Goal: Task Accomplishment & Management: Manage account settings

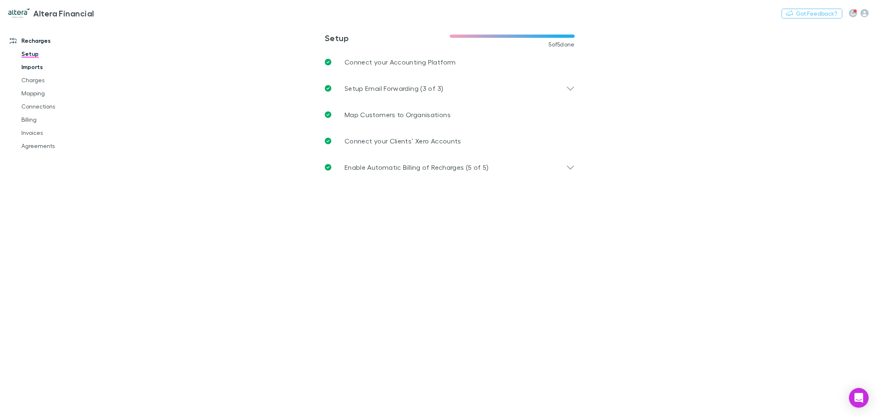
click at [60, 62] on link "Imports" at bounding box center [63, 66] width 100 height 13
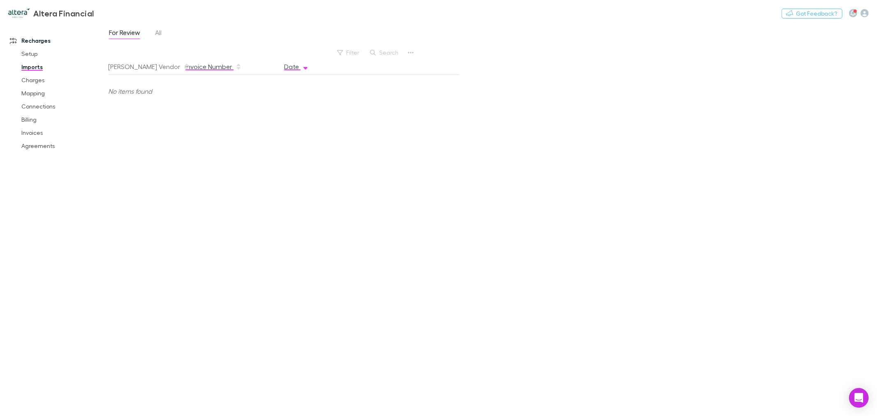
click at [209, 62] on button "Invoice Number" at bounding box center [214, 66] width 56 height 16
click at [133, 68] on button "[PERSON_NAME] Vendor" at bounding box center [149, 66] width 82 height 16
click at [39, 81] on link "Charges" at bounding box center [63, 80] width 100 height 13
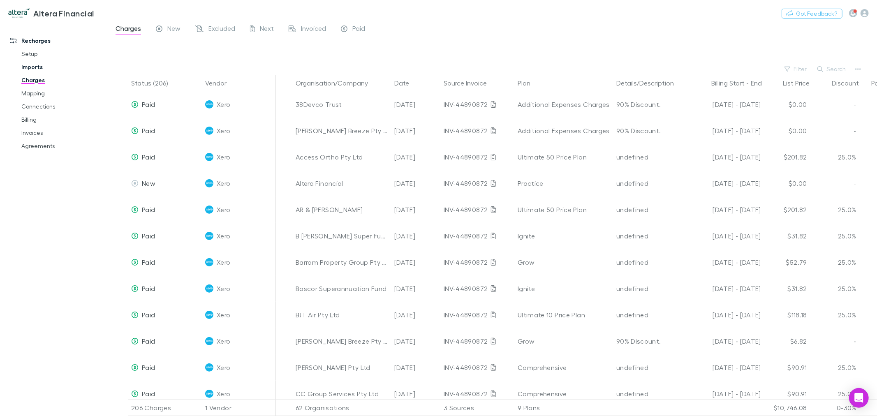
click at [40, 70] on link "Imports" at bounding box center [63, 66] width 100 height 13
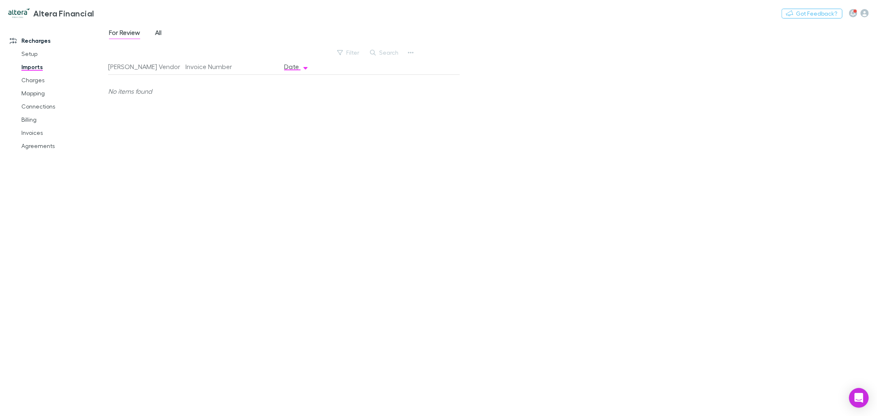
click at [162, 35] on span "All" at bounding box center [158, 33] width 7 height 11
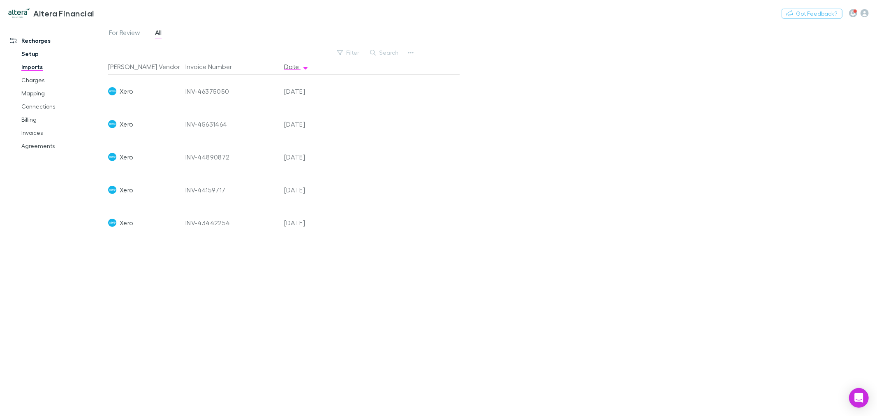
click at [43, 51] on link "Setup" at bounding box center [63, 53] width 100 height 13
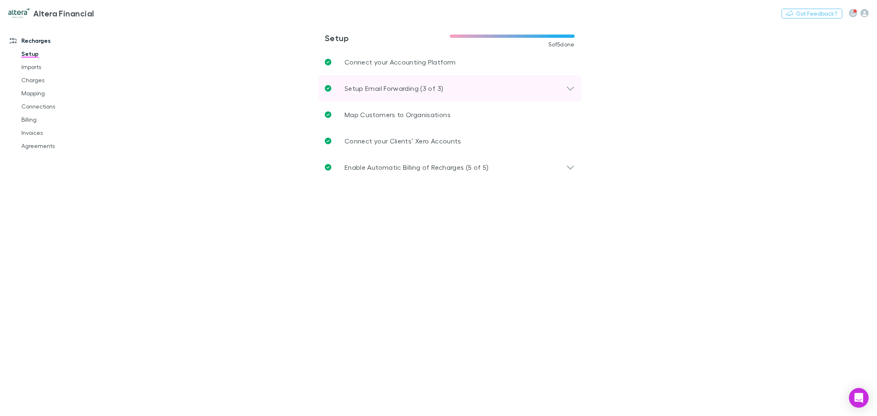
click at [426, 88] on p "Setup Email Forwarding (3 of 3)" at bounding box center [394, 88] width 99 height 10
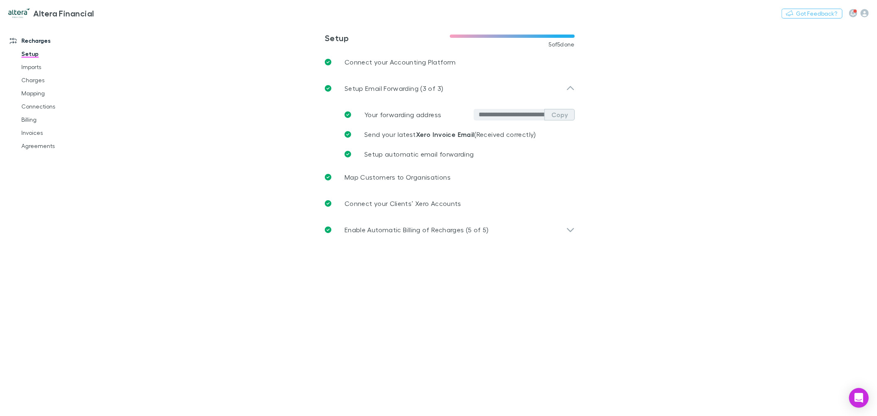
click at [553, 116] on button "Copy" at bounding box center [560, 115] width 30 height 12
click at [41, 67] on link "Imports" at bounding box center [63, 66] width 100 height 13
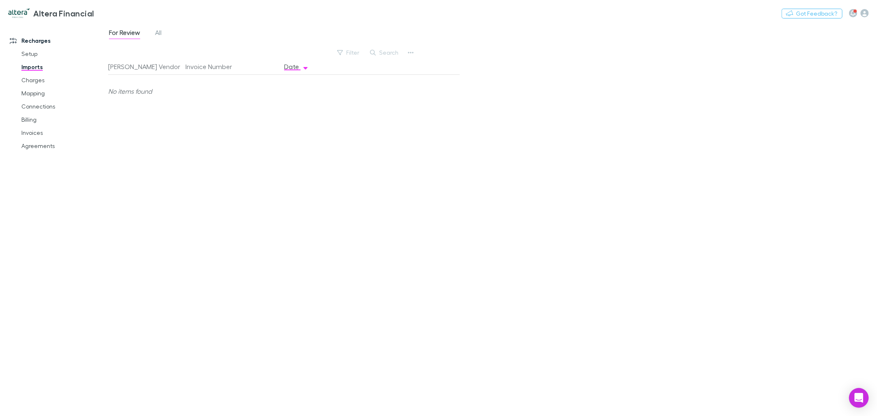
click at [167, 33] on div "For Review All" at bounding box center [138, 33] width 61 height 13
click at [162, 34] on link "All" at bounding box center [158, 33] width 8 height 13
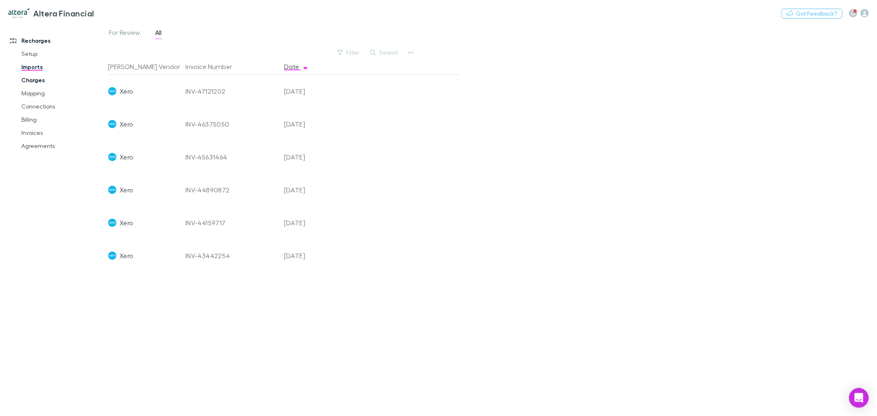
click at [51, 81] on link "Charges" at bounding box center [63, 80] width 100 height 13
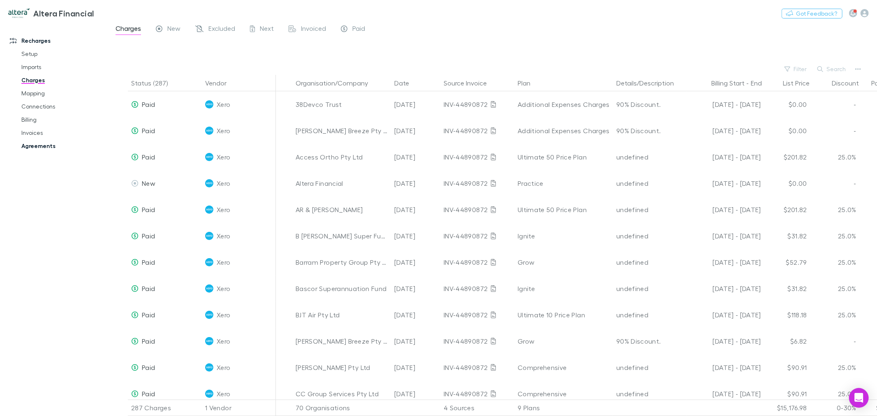
click at [53, 146] on link "Agreements" at bounding box center [63, 145] width 100 height 13
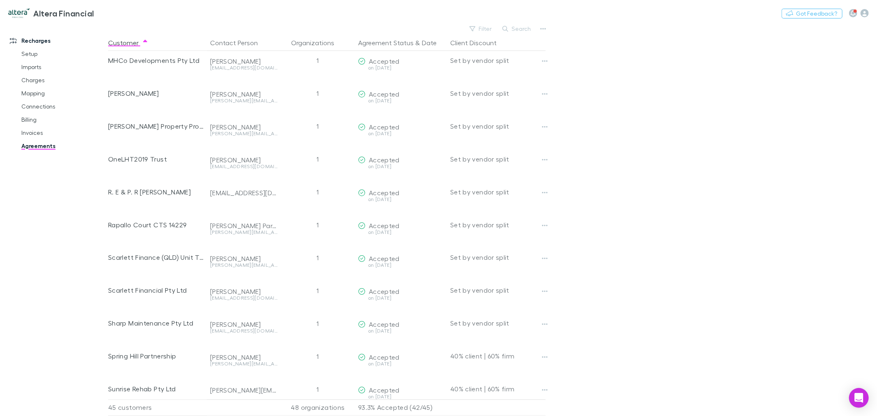
scroll to position [1139, 0]
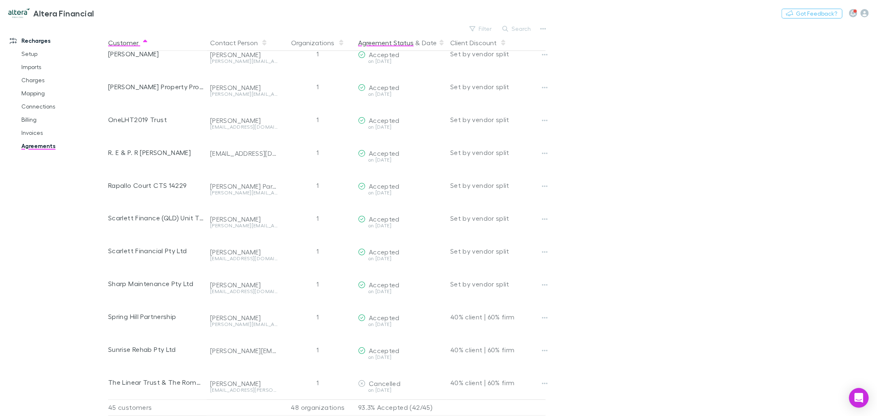
click at [402, 44] on button "Agreement Status" at bounding box center [386, 43] width 56 height 16
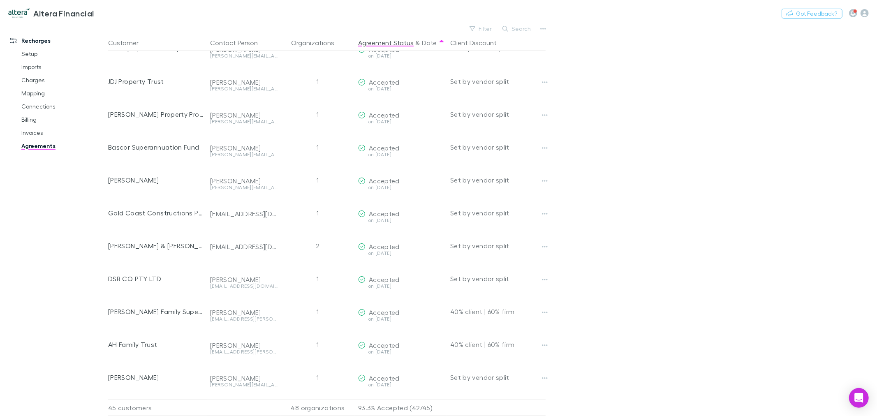
scroll to position [0, 0]
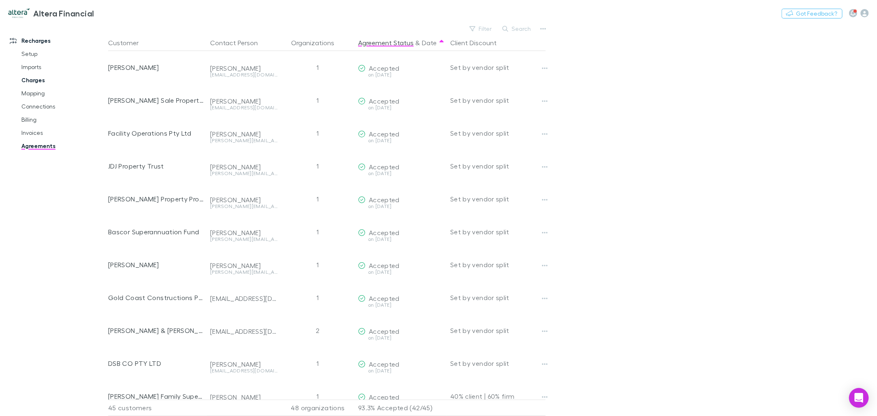
click at [44, 81] on link "Charges" at bounding box center [63, 80] width 100 height 13
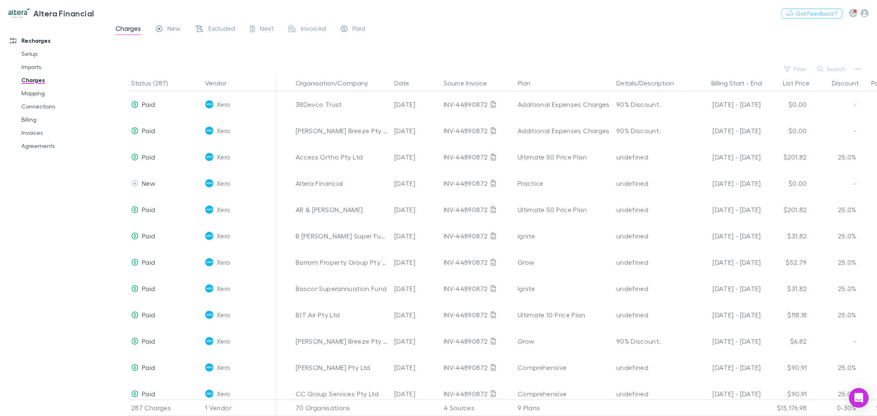
scroll to position [0, 66]
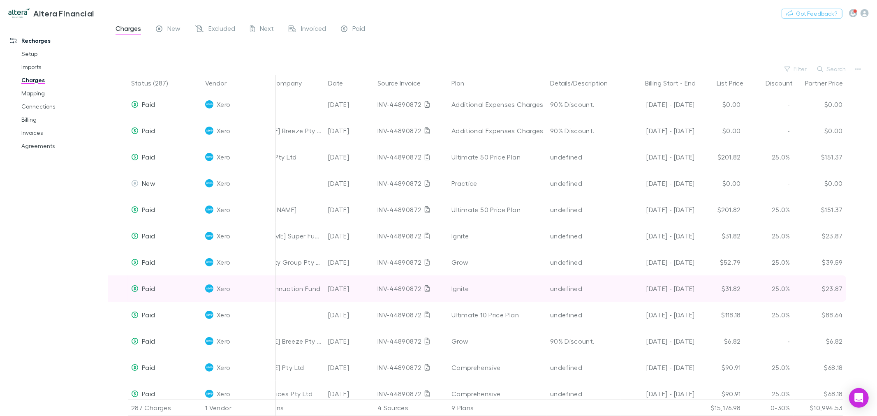
drag, startPoint x: 730, startPoint y: 290, endPoint x: 845, endPoint y: 294, distance: 114.8
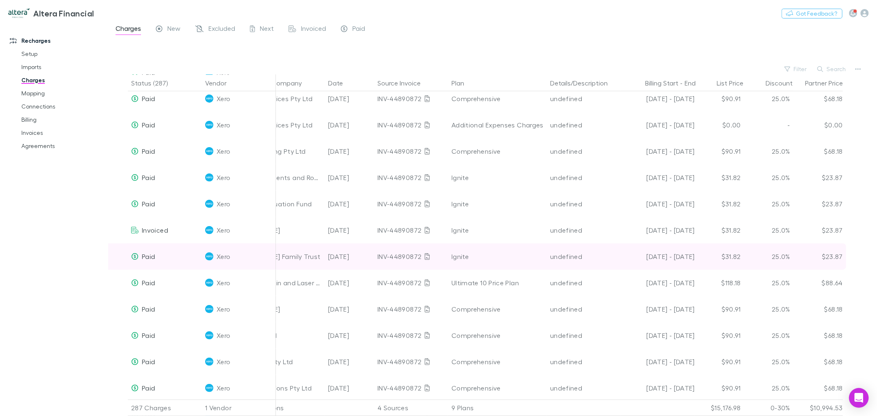
scroll to position [320, 66]
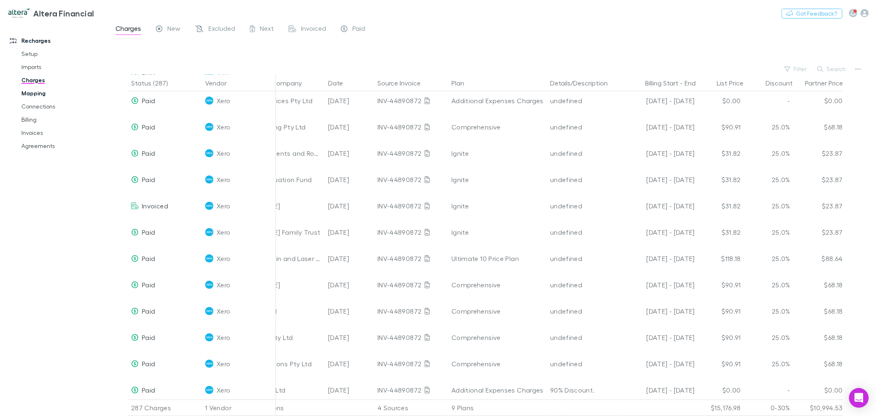
click at [32, 91] on link "Mapping" at bounding box center [63, 93] width 100 height 13
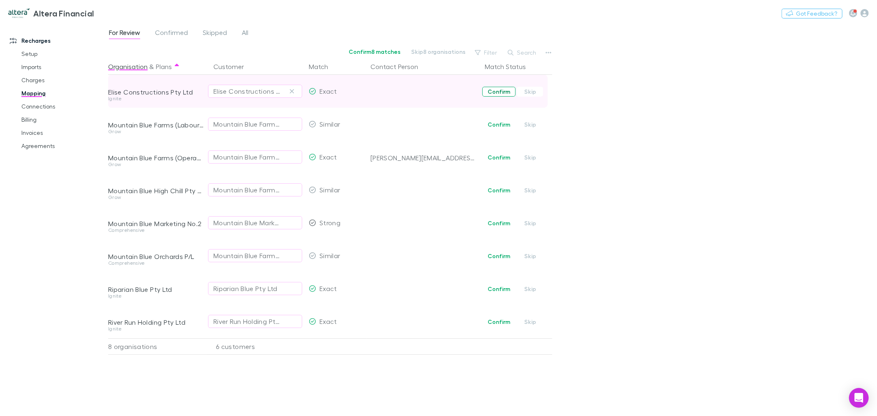
click at [503, 92] on button "Confirm" at bounding box center [498, 92] width 33 height 10
click at [524, 90] on button "Undo" at bounding box center [523, 91] width 26 height 10
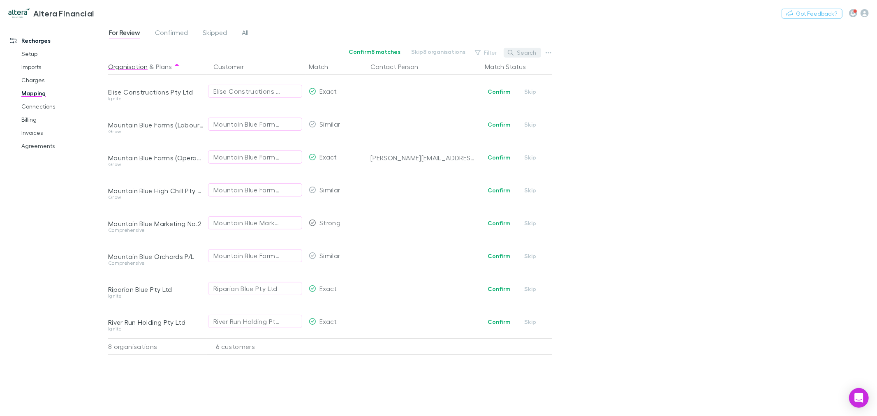
click at [541, 52] on button "Search" at bounding box center [522, 53] width 37 height 10
click at [549, 54] on icon "button" at bounding box center [549, 52] width 6 height 7
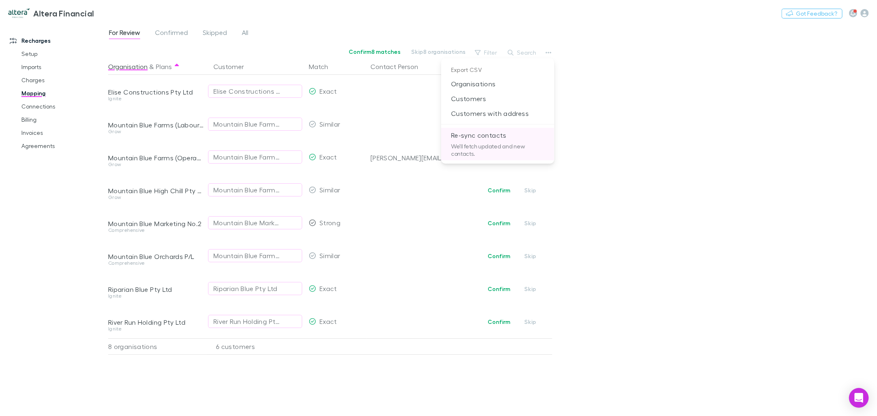
click at [506, 136] on p "Re-sync contacts" at bounding box center [497, 135] width 113 height 15
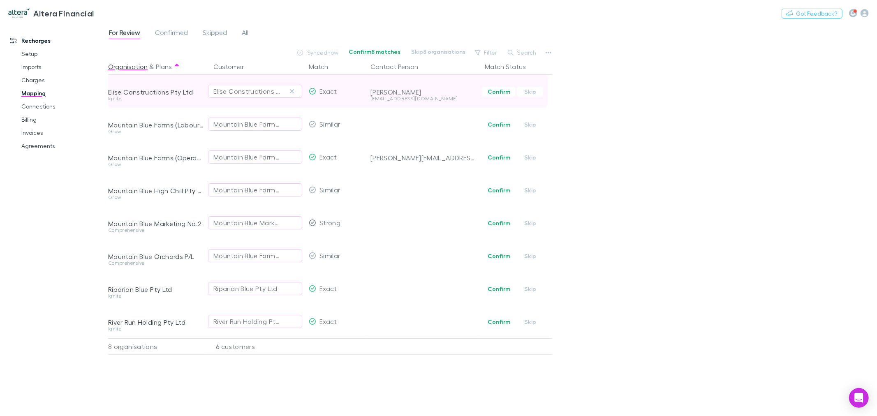
drag, startPoint x: 493, startPoint y: 91, endPoint x: 453, endPoint y: 107, distance: 42.5
click at [493, 91] on button "Confirm" at bounding box center [498, 92] width 33 height 10
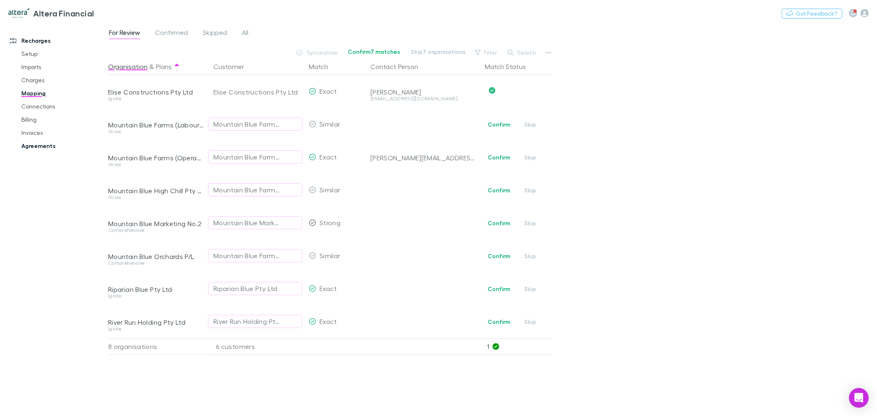
click at [25, 146] on link "Agreements" at bounding box center [63, 145] width 100 height 13
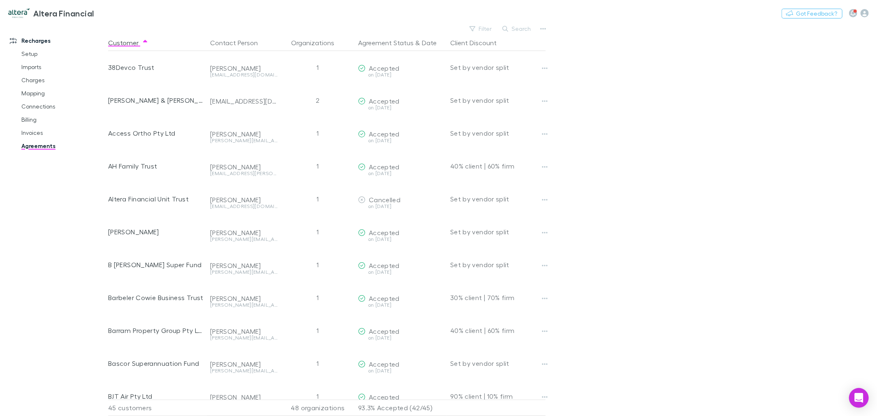
click at [512, 28] on button "Search" at bounding box center [517, 29] width 37 height 10
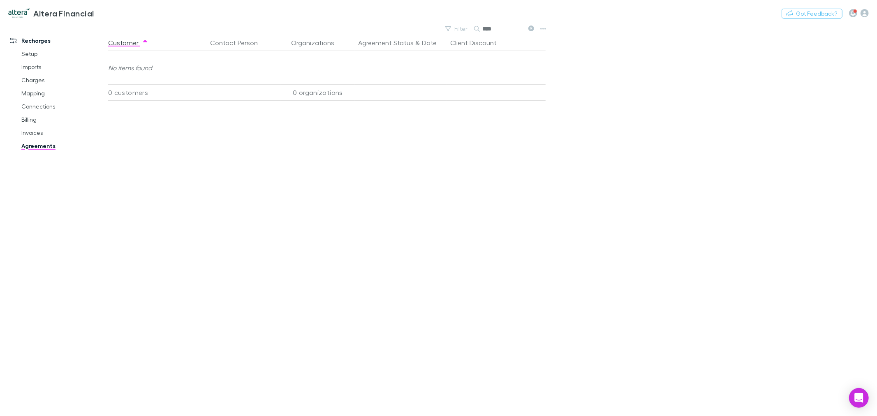
type input "*****"
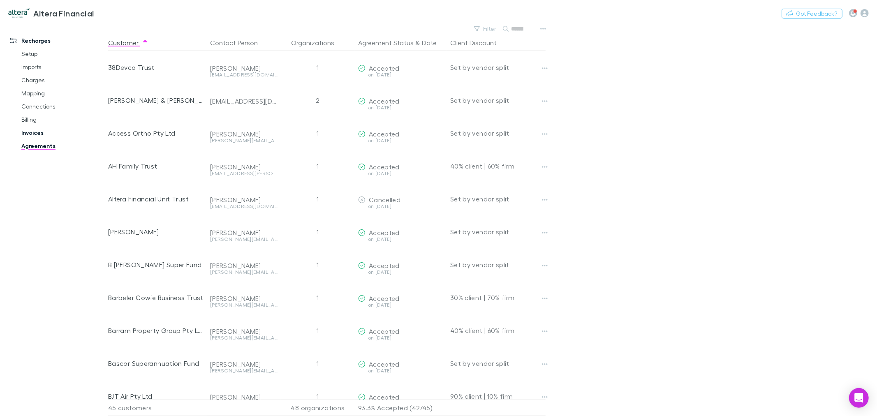
click at [43, 136] on link "Invoices" at bounding box center [63, 132] width 100 height 13
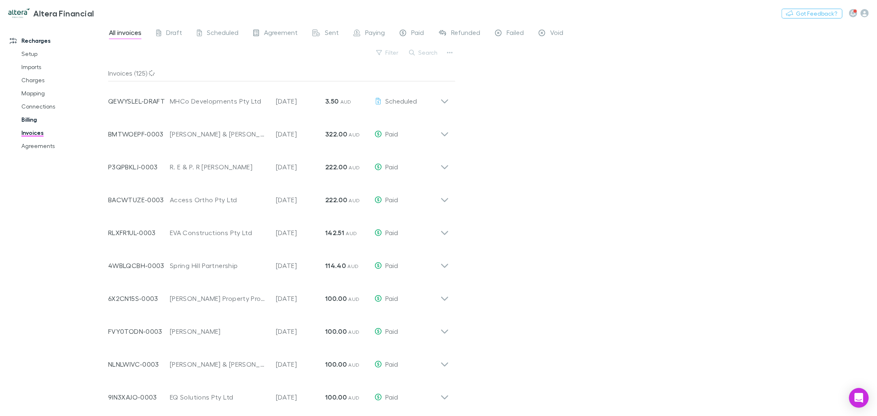
click at [35, 121] on link "Billing" at bounding box center [63, 119] width 100 height 13
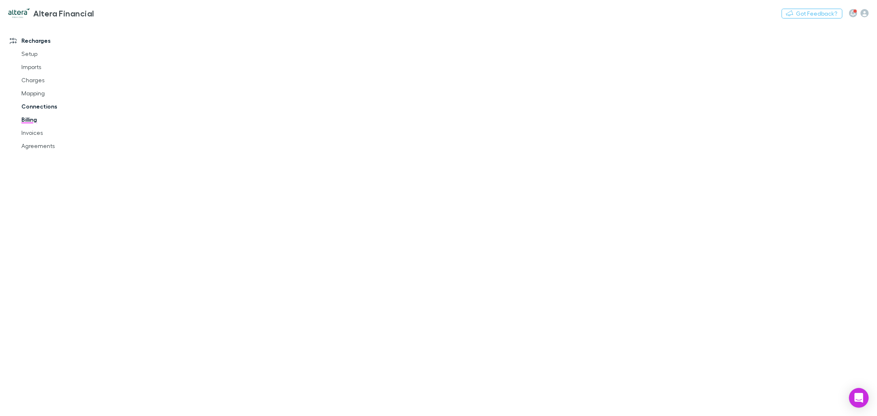
click at [44, 105] on link "Connections" at bounding box center [63, 106] width 100 height 13
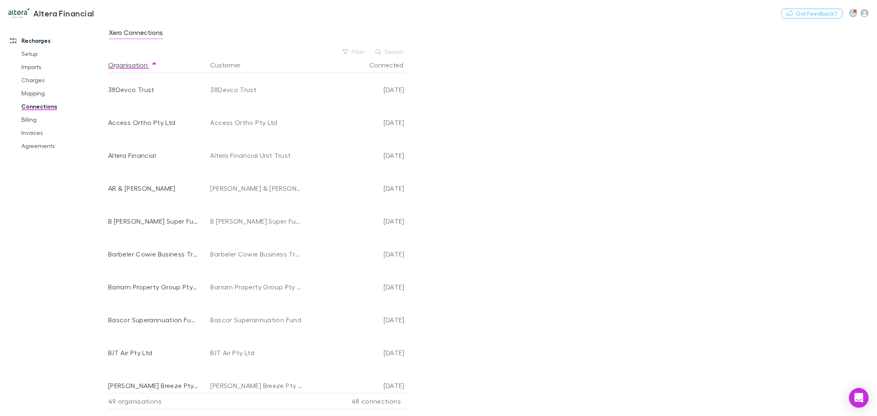
click at [555, 248] on div "Xero Connections Filter Search Organisation Customer Connected 38Devco Trust 38…" at bounding box center [492, 219] width 769 height 393
click at [501, 204] on div "Xero Connections Filter Search Organisation Customer Connected 38Devco Trust 38…" at bounding box center [492, 219] width 769 height 393
click at [402, 64] on button "Connected" at bounding box center [391, 65] width 44 height 16
click at [400, 64] on button "Connected" at bounding box center [391, 65] width 44 height 16
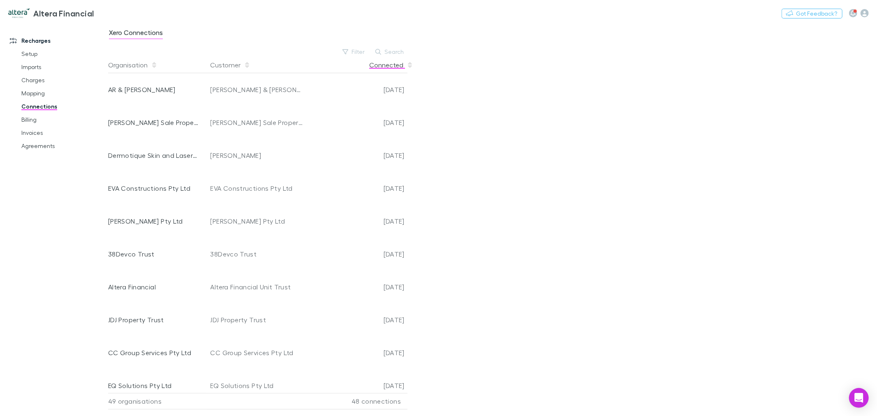
click at [400, 64] on button "Connected" at bounding box center [391, 65] width 44 height 16
click at [231, 65] on button "Customer" at bounding box center [230, 65] width 40 height 16
click at [384, 49] on button "Search" at bounding box center [389, 52] width 37 height 10
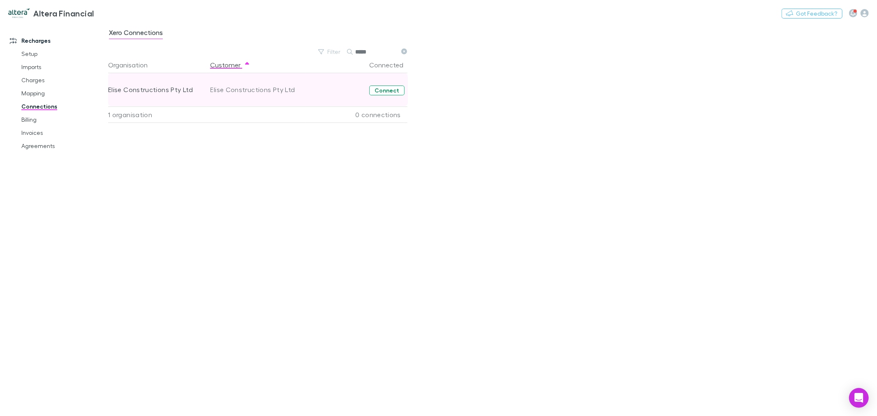
type input "*****"
click at [396, 95] on button "Connect" at bounding box center [386, 91] width 35 height 10
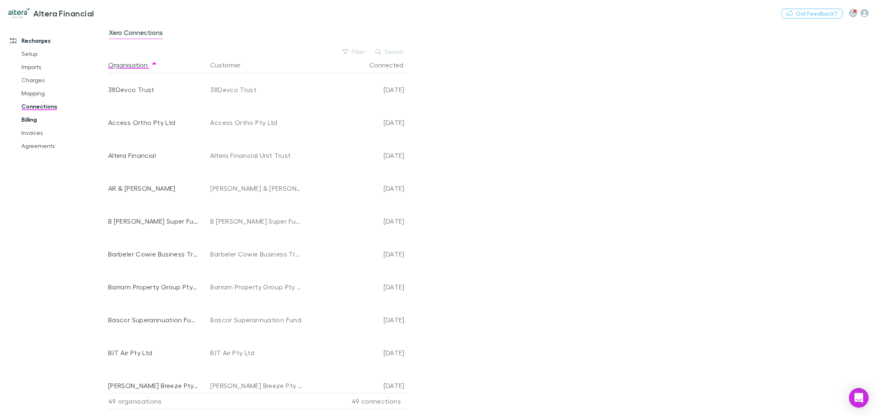
click at [37, 121] on link "Billing" at bounding box center [63, 119] width 100 height 13
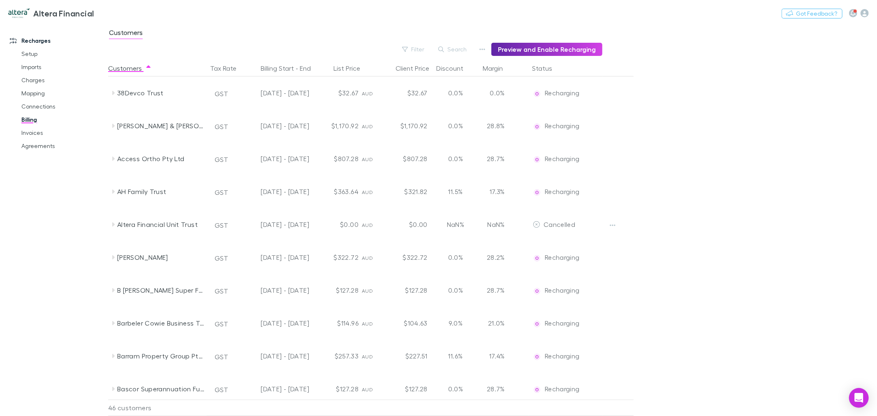
click at [458, 47] on button "Search" at bounding box center [452, 49] width 37 height 10
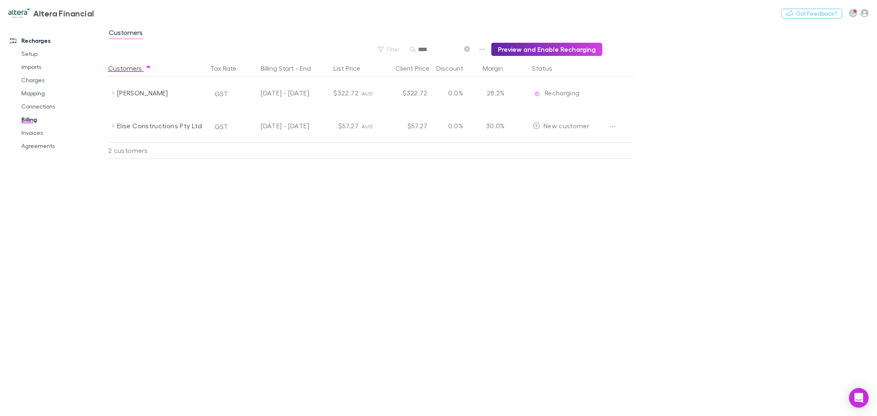
type input "*****"
drag, startPoint x: 429, startPoint y: 48, endPoint x: 417, endPoint y: 50, distance: 13.0
click at [419, 49] on div "*****" at bounding box center [441, 49] width 62 height 10
type input "*"
type input "*****"
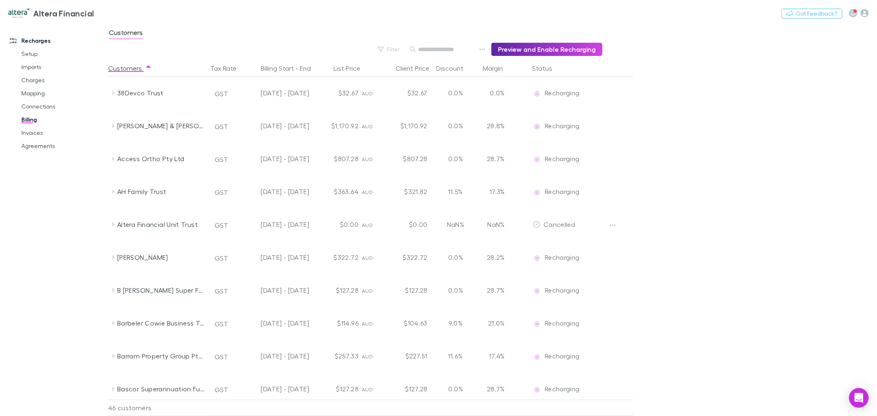
click at [447, 49] on input "text" at bounding box center [438, 50] width 41 height 12
click at [556, 67] on span "button" at bounding box center [559, 68] width 7 height 7
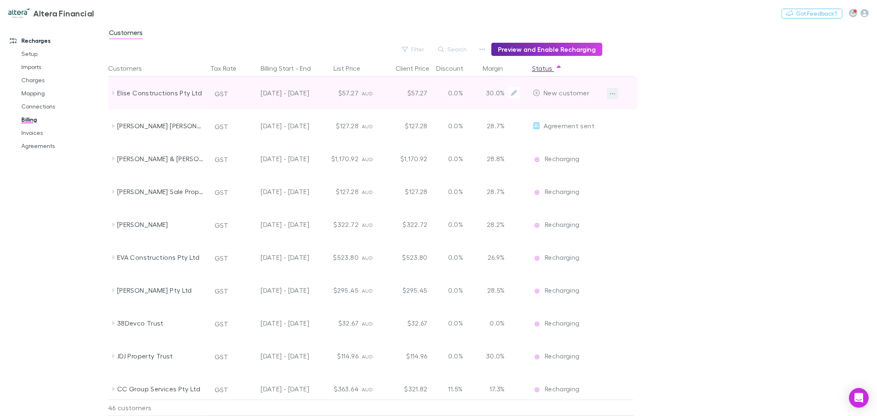
click at [615, 93] on icon "button" at bounding box center [613, 93] width 6 height 7
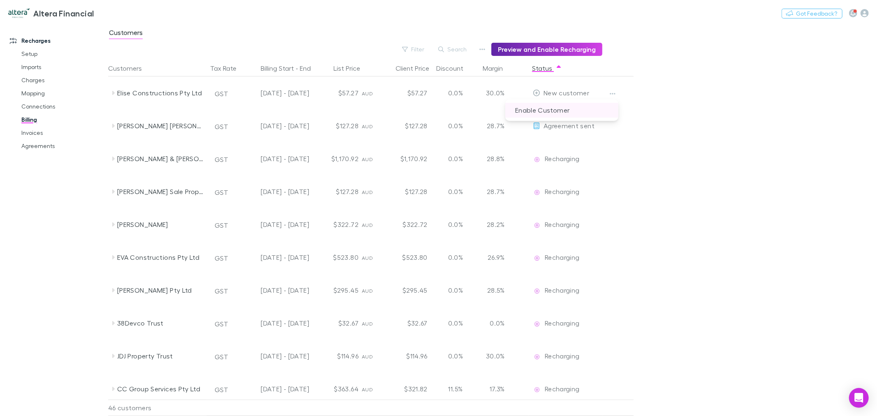
click at [557, 110] on p "Enable Customer" at bounding box center [561, 110] width 113 height 15
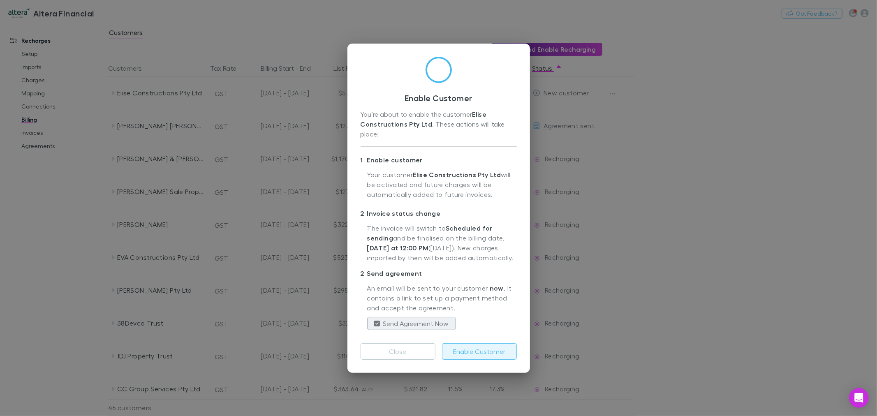
click at [482, 355] on button "Enable Customer" at bounding box center [479, 351] width 75 height 16
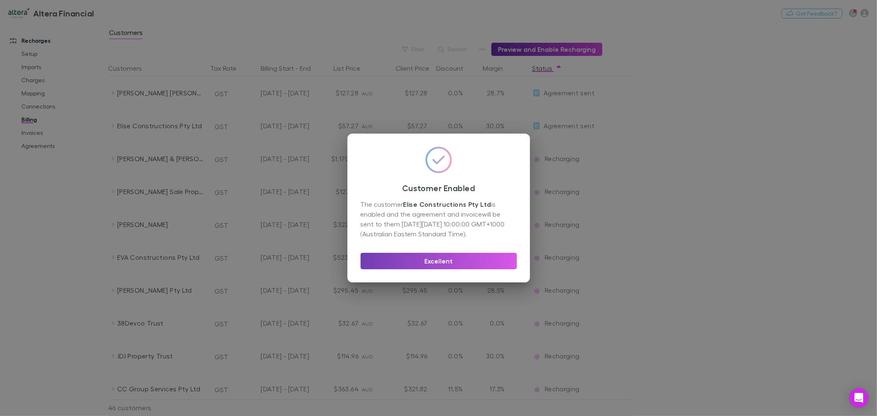
click at [443, 260] on button "Excellent" at bounding box center [439, 261] width 156 height 16
